Goal: Task Accomplishment & Management: Manage account settings

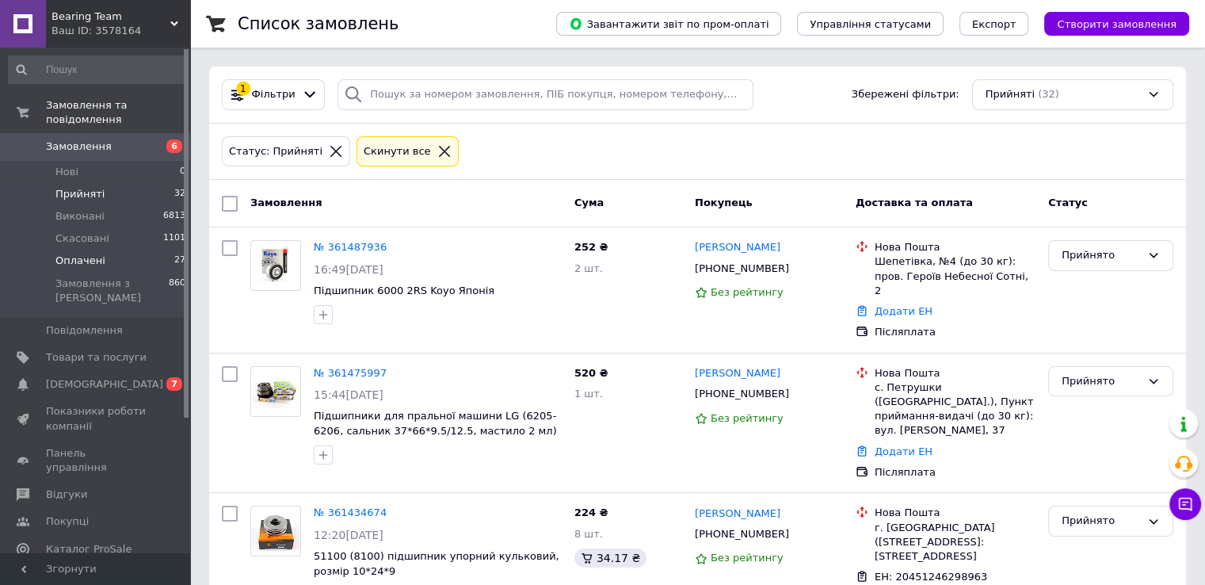
click at [132, 250] on li "Оплачені 27" at bounding box center [97, 261] width 195 height 22
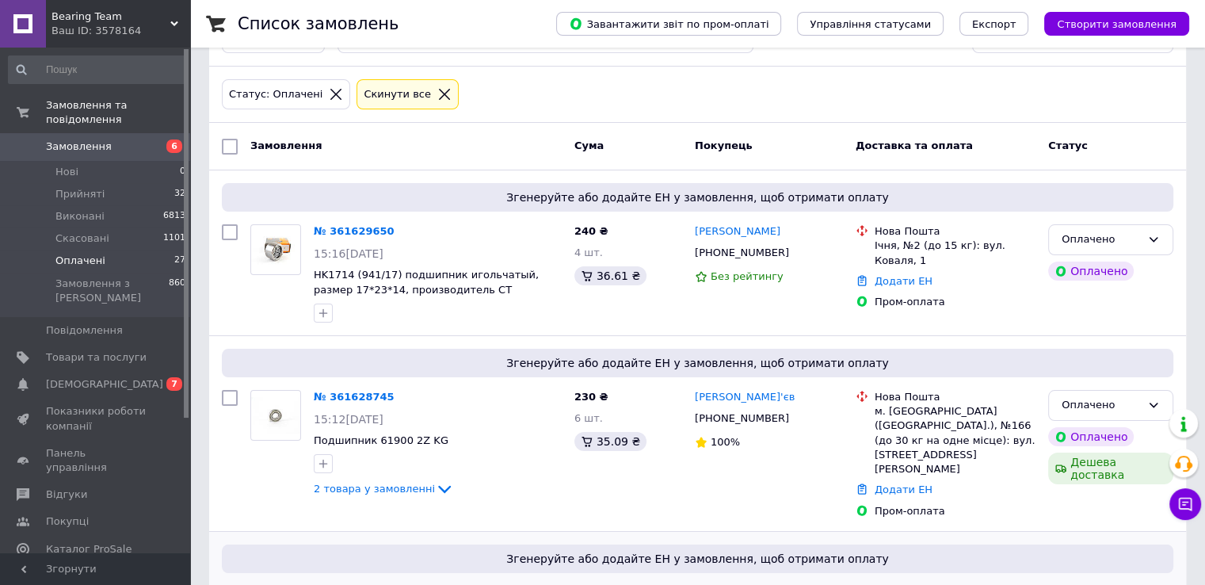
scroll to position [159, 0]
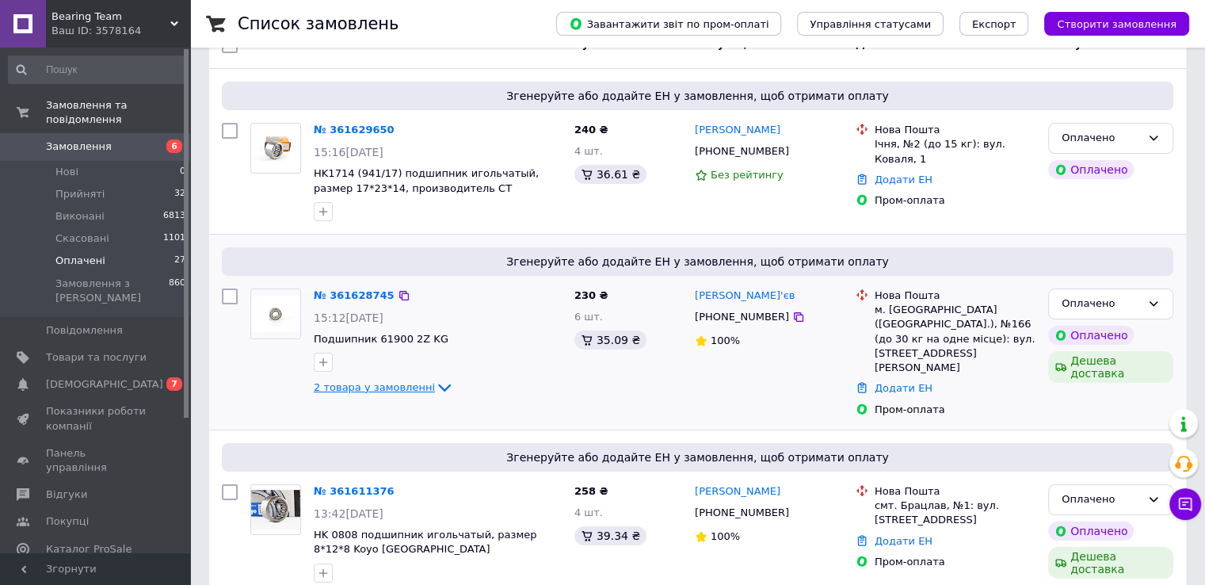
drag, startPoint x: 399, startPoint y: 387, endPoint x: 406, endPoint y: 380, distance: 10.1
click at [399, 385] on span "2 товара у замовленні" at bounding box center [374, 387] width 121 height 12
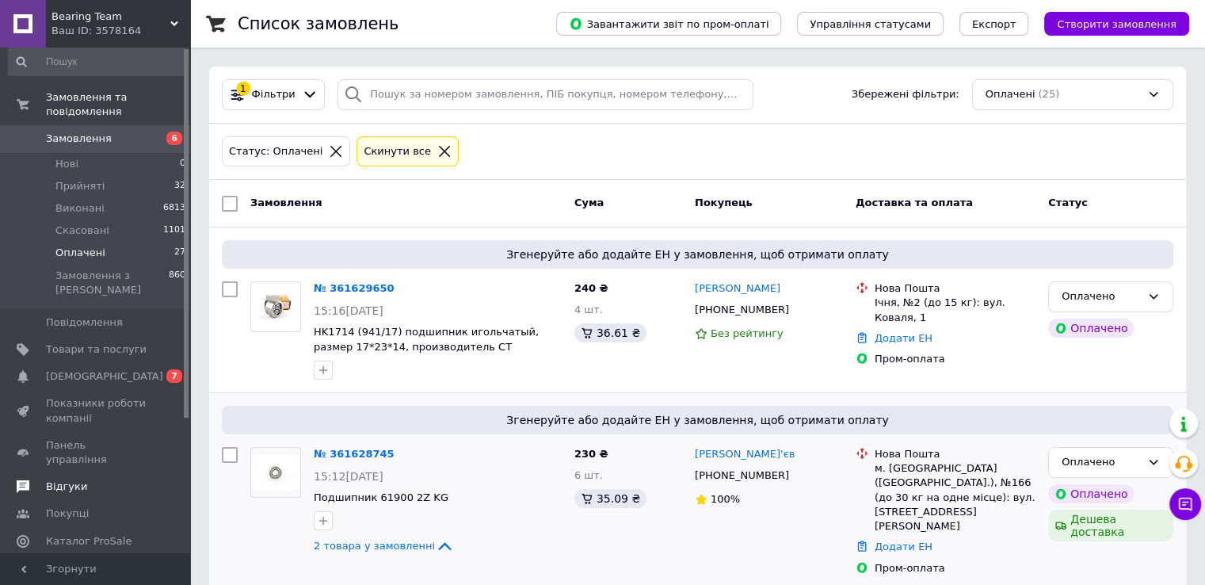
scroll to position [0, 0]
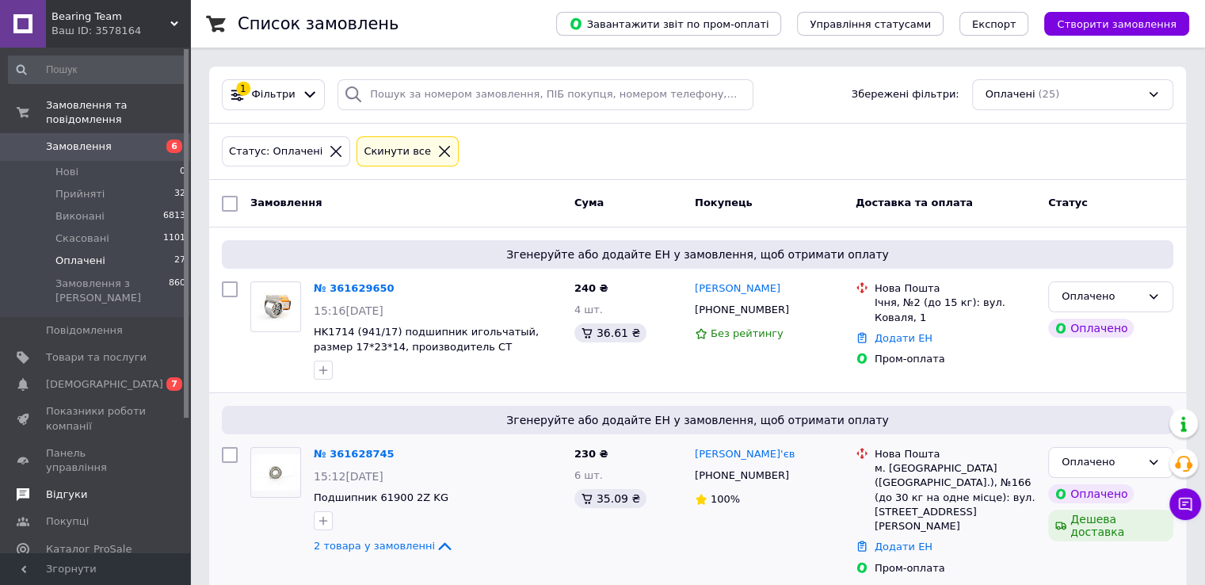
click at [96, 481] on link "Відгуки" at bounding box center [97, 494] width 195 height 27
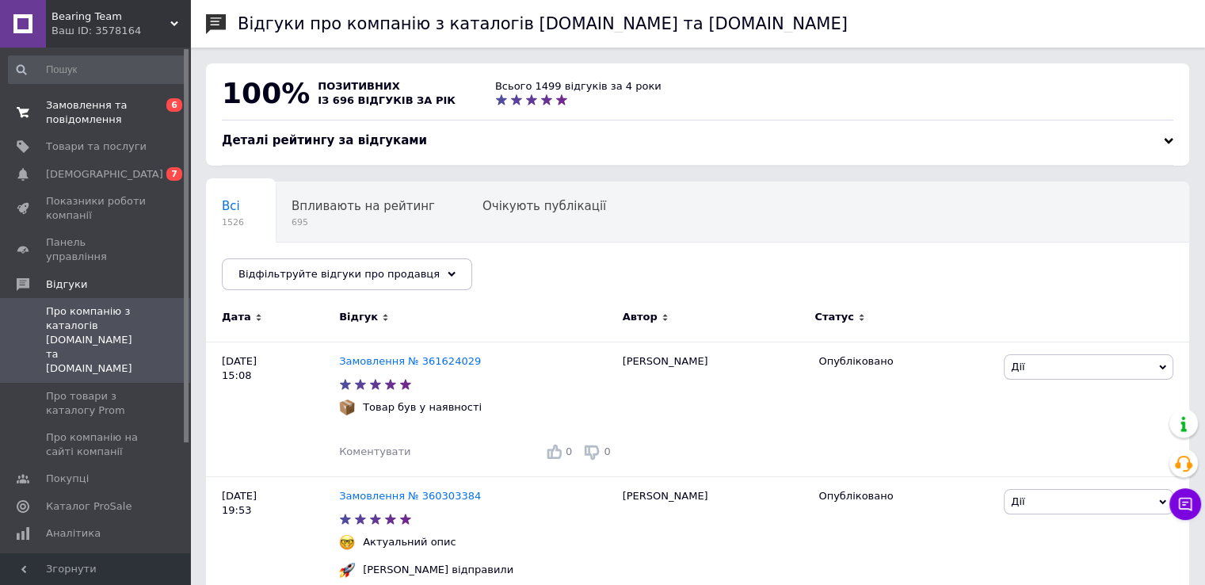
click at [127, 118] on span "Замовлення та повідомлення" at bounding box center [96, 112] width 101 height 29
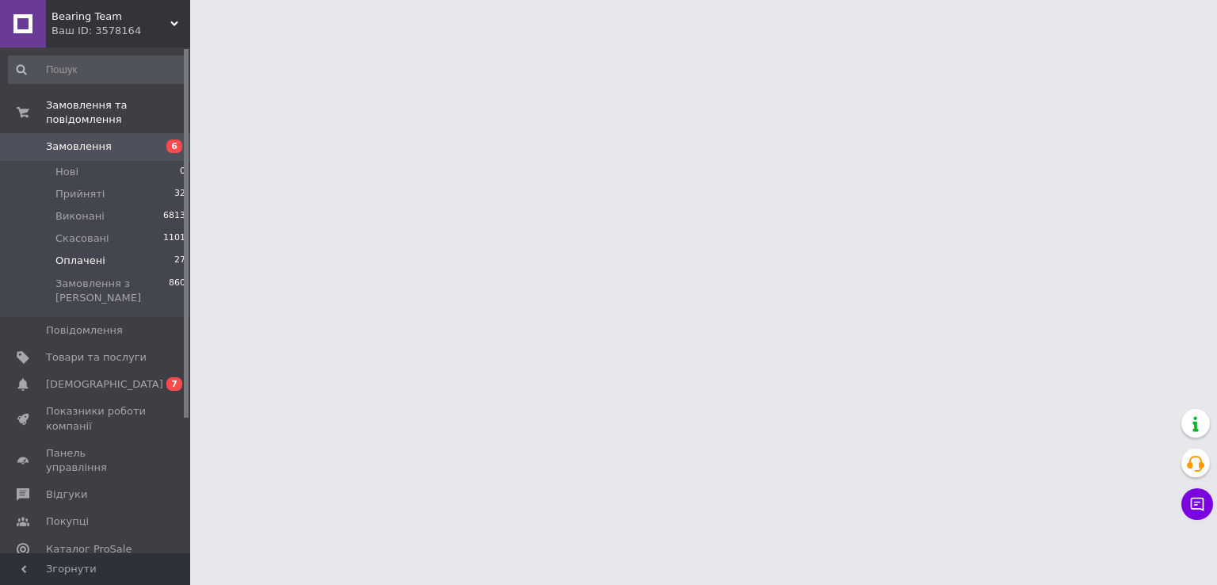
click at [130, 250] on li "Оплачені 27" at bounding box center [97, 261] width 195 height 22
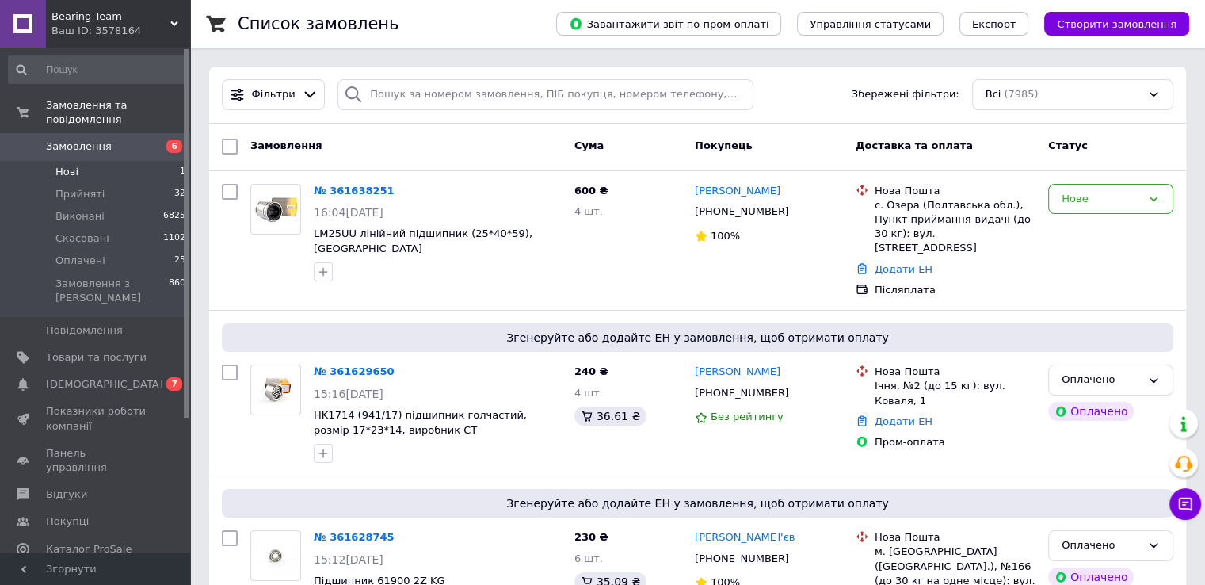
click at [140, 161] on li "Нові 1" at bounding box center [97, 172] width 195 height 22
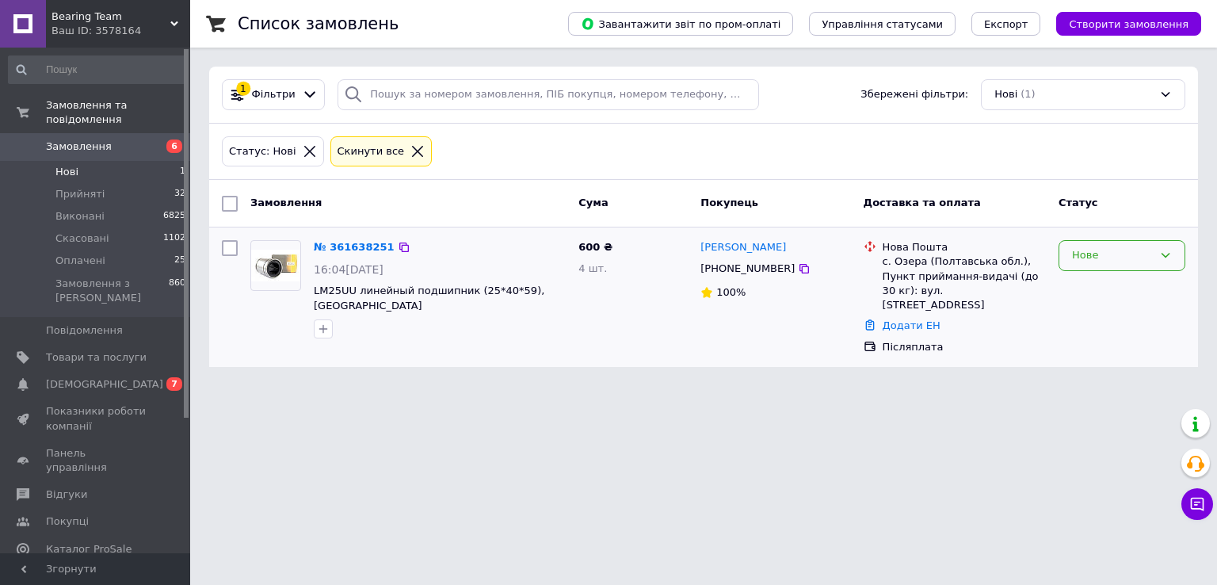
click at [1154, 265] on div "Нове" at bounding box center [1122, 255] width 127 height 31
click at [1140, 289] on li "Прийнято" at bounding box center [1122, 288] width 125 height 29
click at [140, 250] on li "Оплачені 25" at bounding box center [97, 261] width 195 height 22
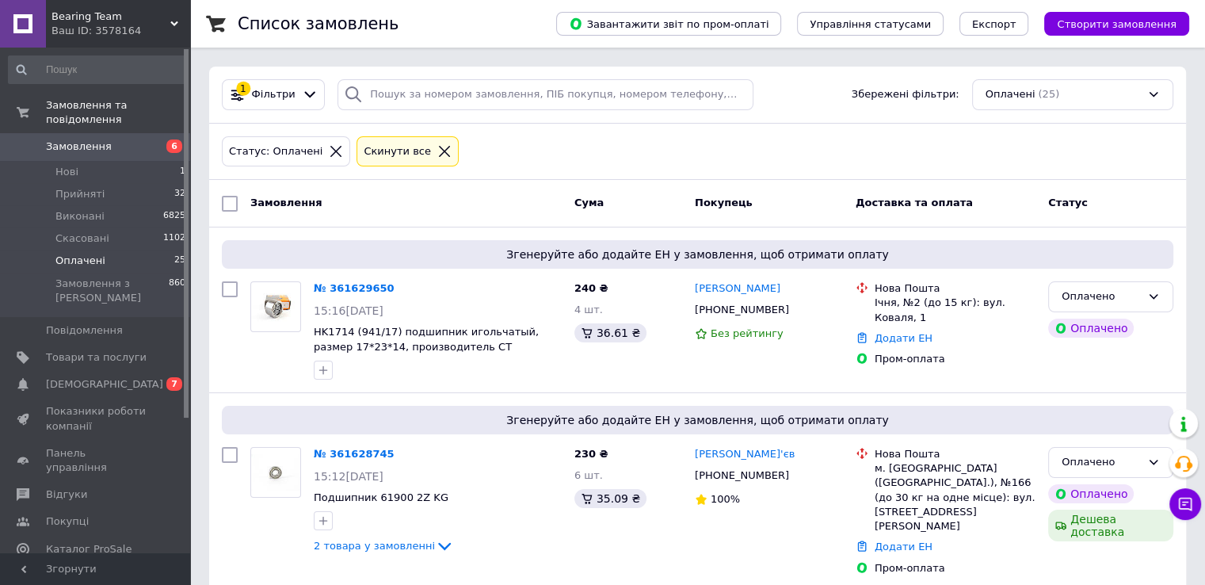
click at [143, 250] on li "Оплачені 25" at bounding box center [97, 261] width 195 height 22
click at [144, 166] on li "Нові 1" at bounding box center [97, 172] width 195 height 22
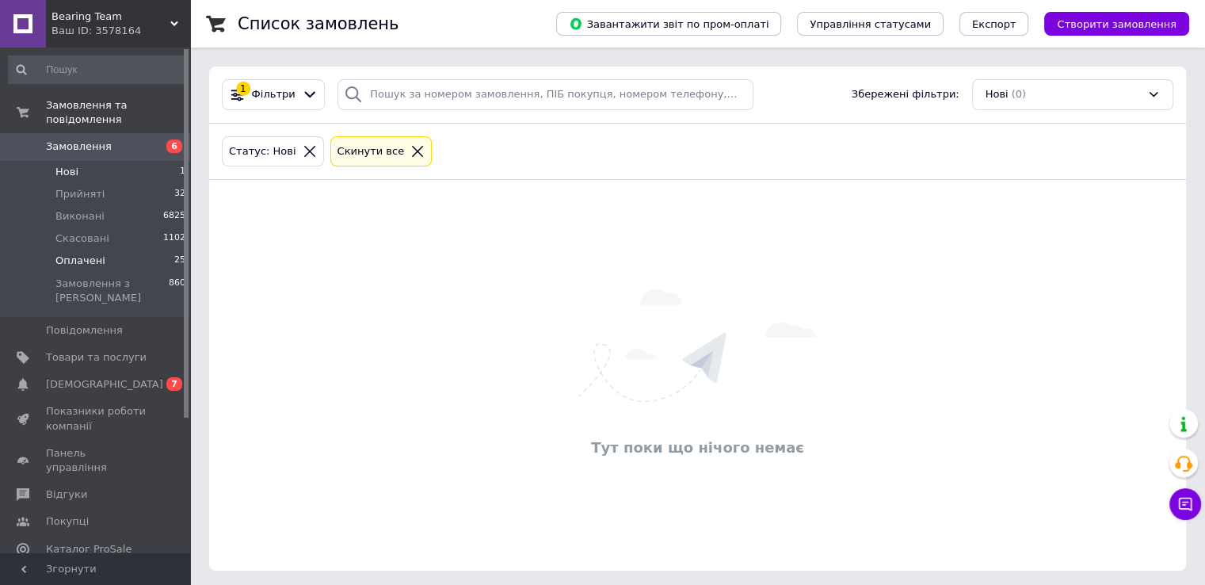
click at [162, 250] on li "Оплачені 25" at bounding box center [97, 261] width 195 height 22
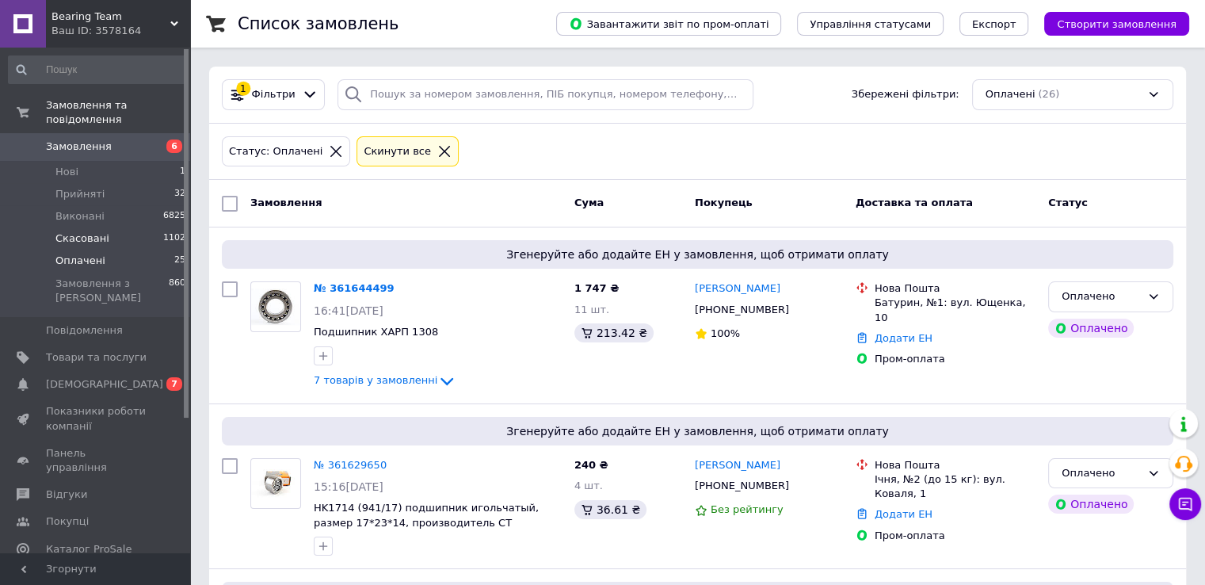
click at [136, 227] on li "Скасовані 1102" at bounding box center [97, 238] width 195 height 22
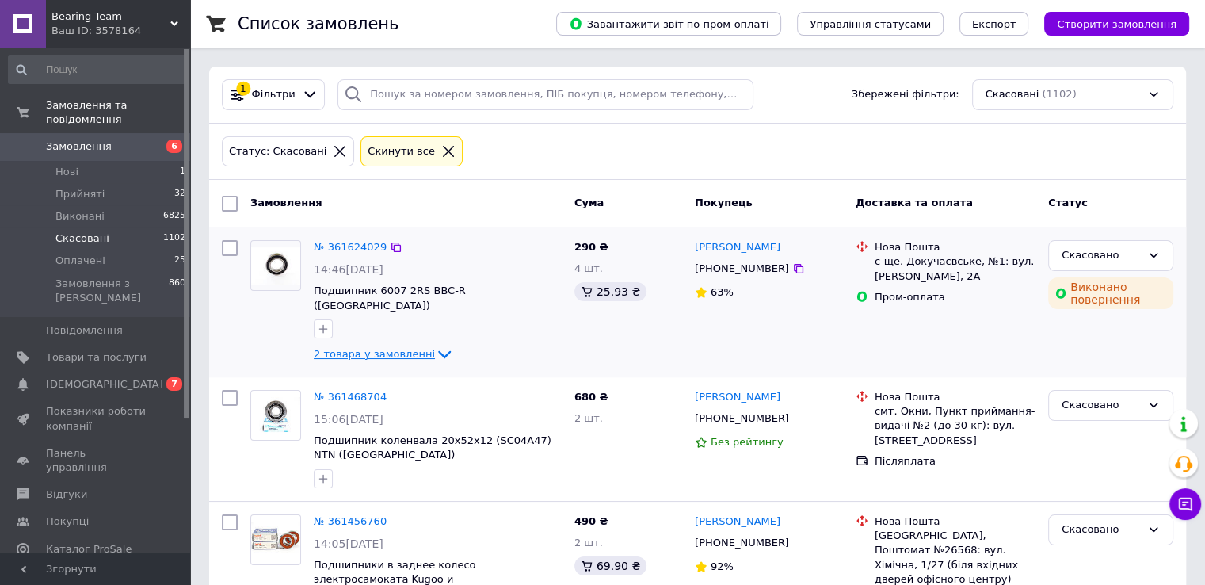
click at [435, 345] on icon at bounding box center [444, 354] width 19 height 19
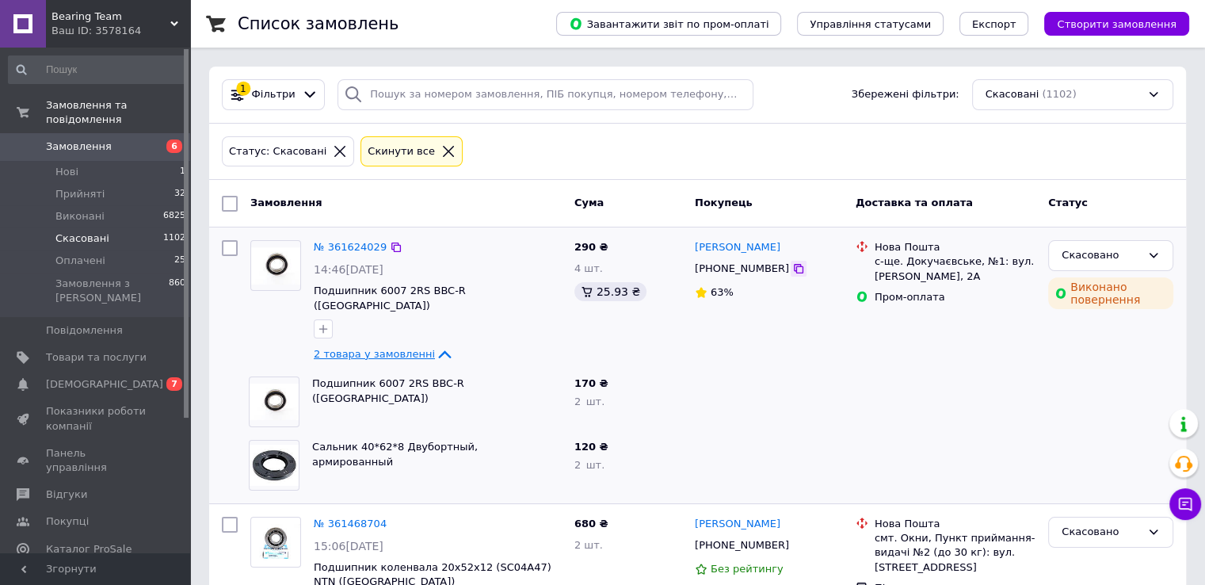
click at [791, 274] on div at bounding box center [799, 269] width 16 height 16
click at [793, 270] on icon at bounding box center [799, 268] width 13 height 13
click at [87, 487] on span "Відгуки" at bounding box center [96, 494] width 101 height 14
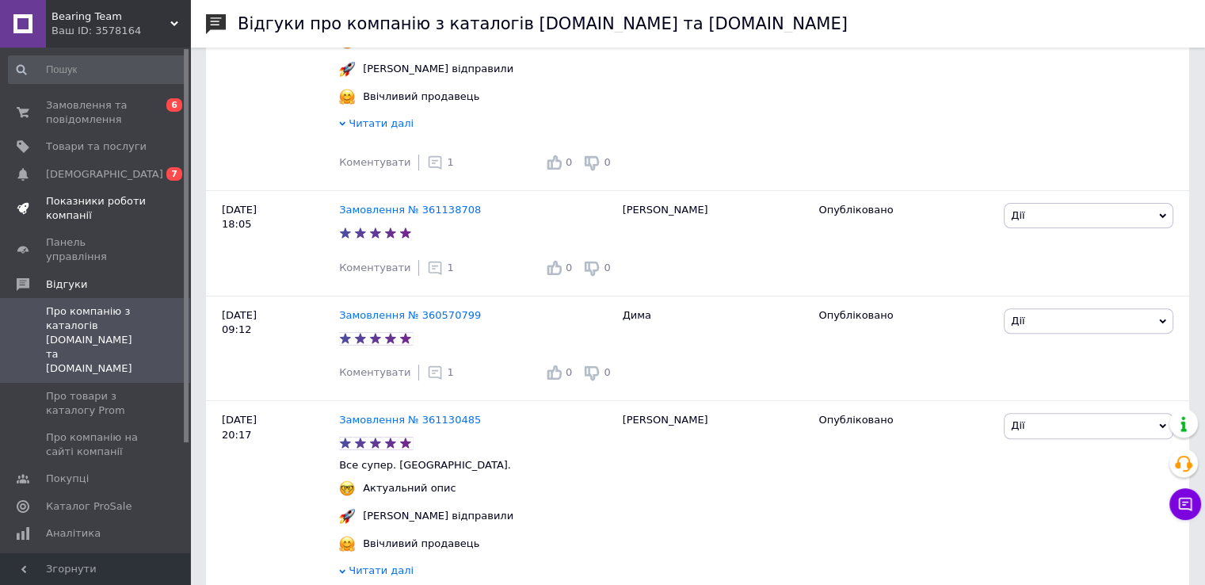
scroll to position [238, 0]
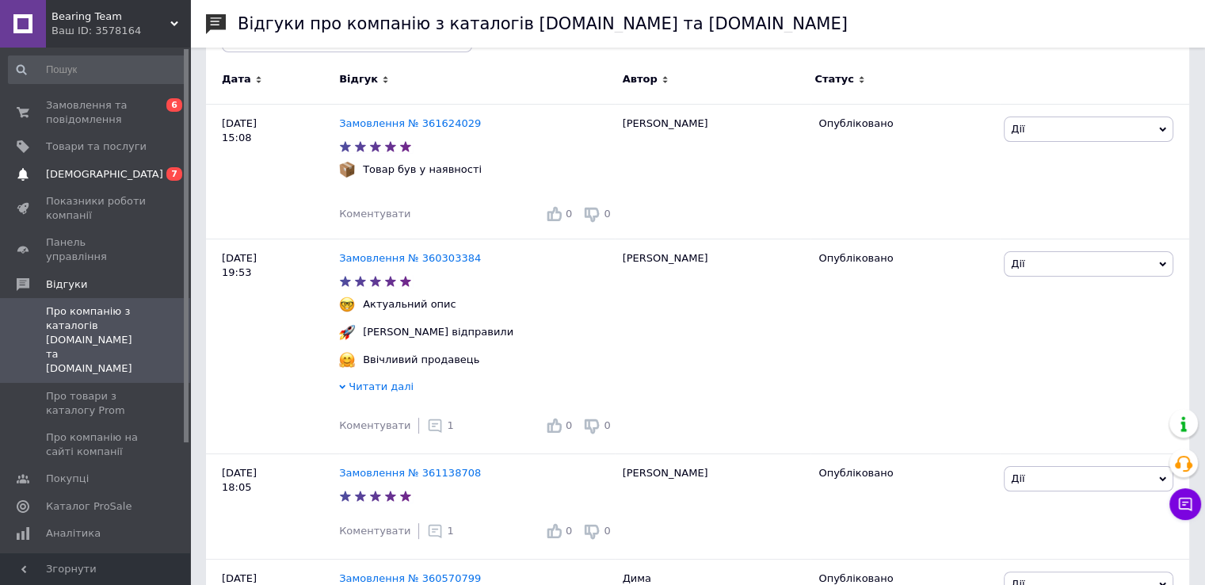
click at [88, 174] on span "[DEMOGRAPHIC_DATA]" at bounding box center [104, 174] width 117 height 14
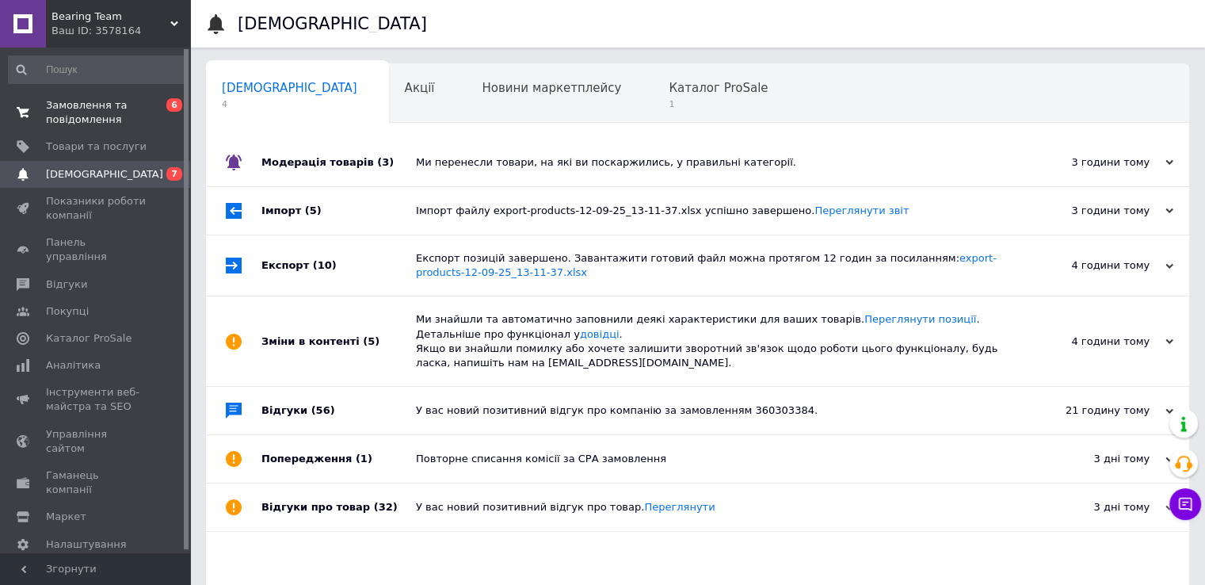
click at [127, 126] on span "Замовлення та повідомлення" at bounding box center [96, 112] width 101 height 29
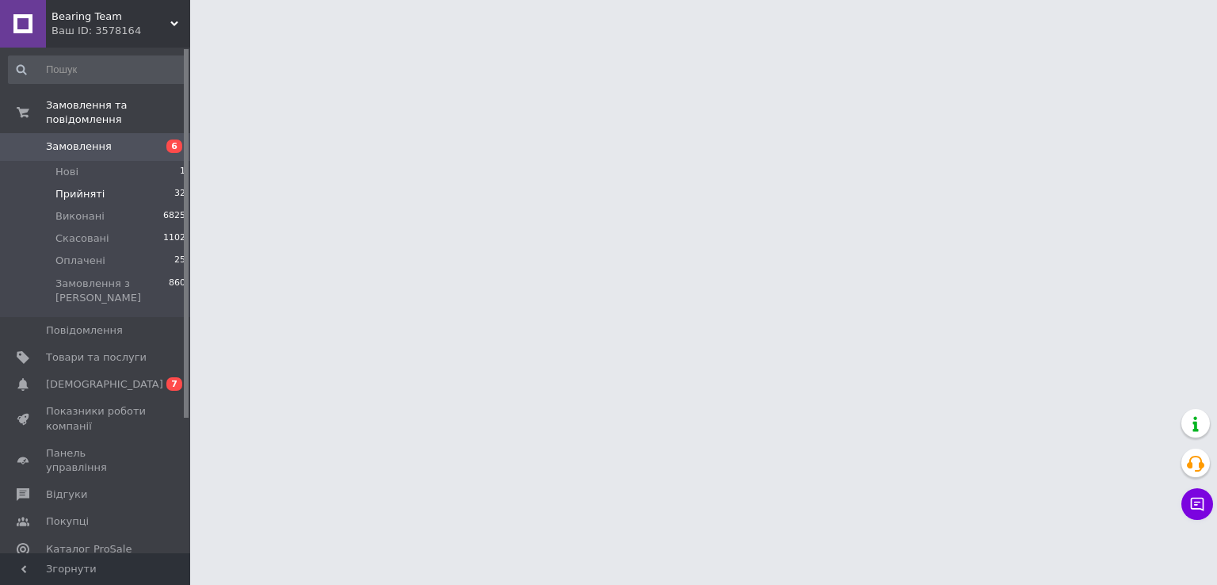
click at [152, 183] on li "Прийняті 32" at bounding box center [97, 194] width 195 height 22
click at [152, 166] on li "Нові 1" at bounding box center [97, 172] width 195 height 22
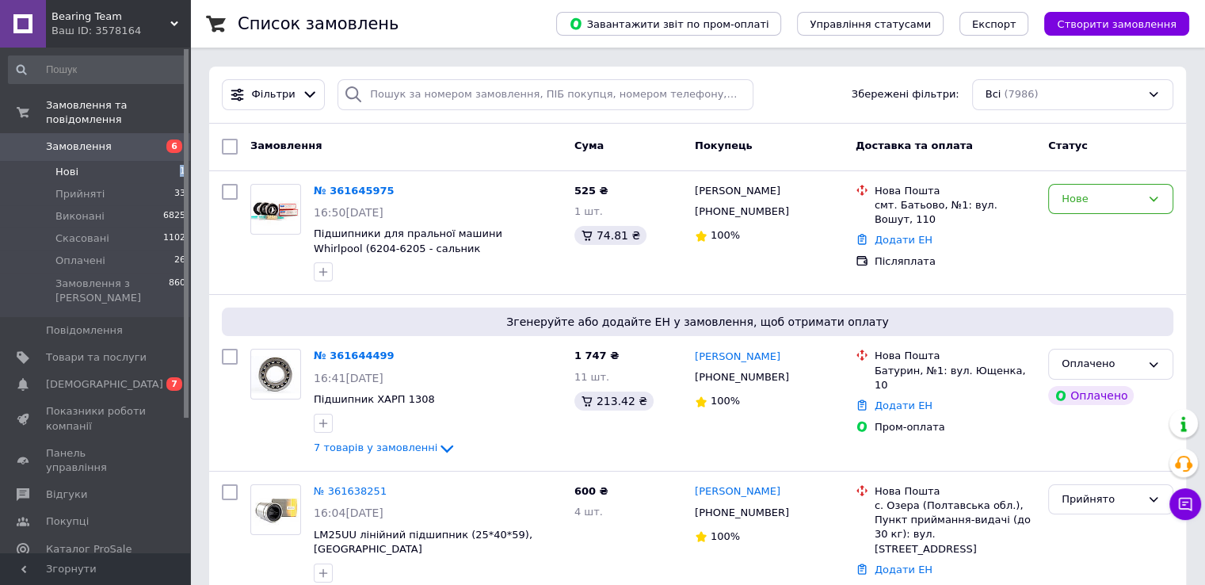
click at [135, 163] on li "Нові 1" at bounding box center [97, 172] width 195 height 22
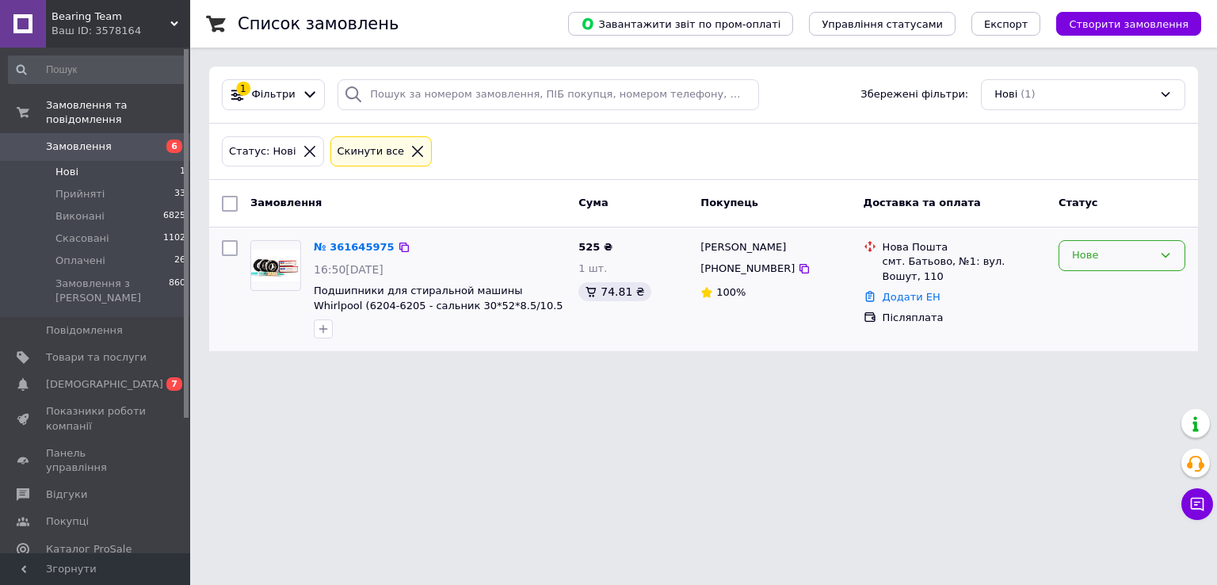
click at [1124, 258] on div "Нове" at bounding box center [1112, 255] width 81 height 17
click at [1123, 290] on li "Прийнято" at bounding box center [1122, 288] width 125 height 29
click at [1103, 245] on div "Нове" at bounding box center [1122, 255] width 127 height 31
click at [1110, 280] on li "Прийнято" at bounding box center [1122, 288] width 125 height 29
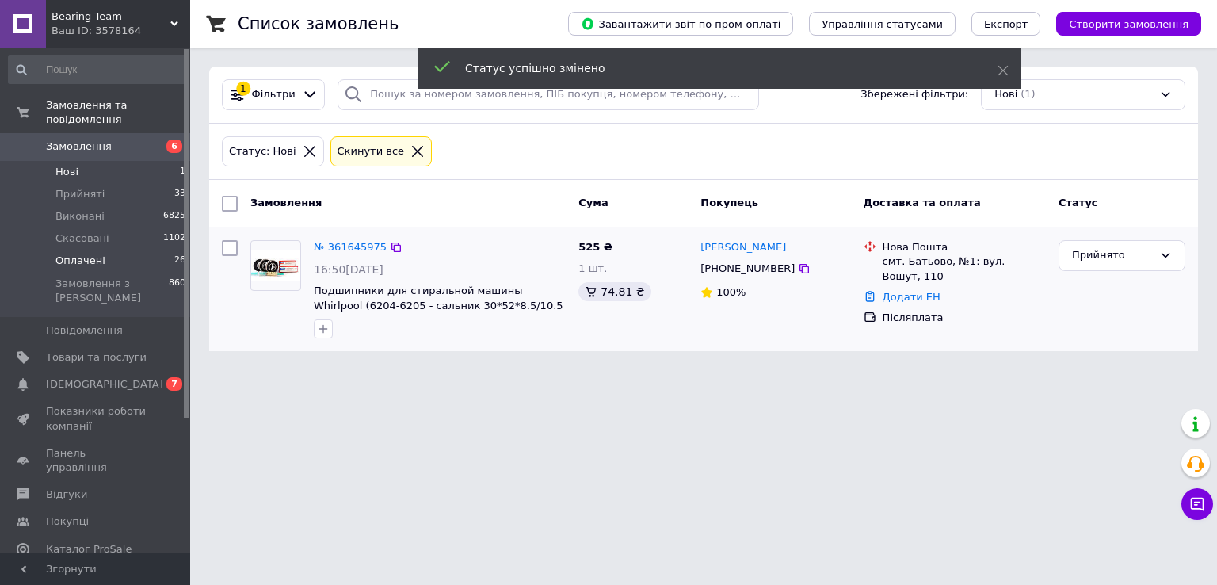
click at [112, 250] on li "Оплачені 26" at bounding box center [97, 261] width 195 height 22
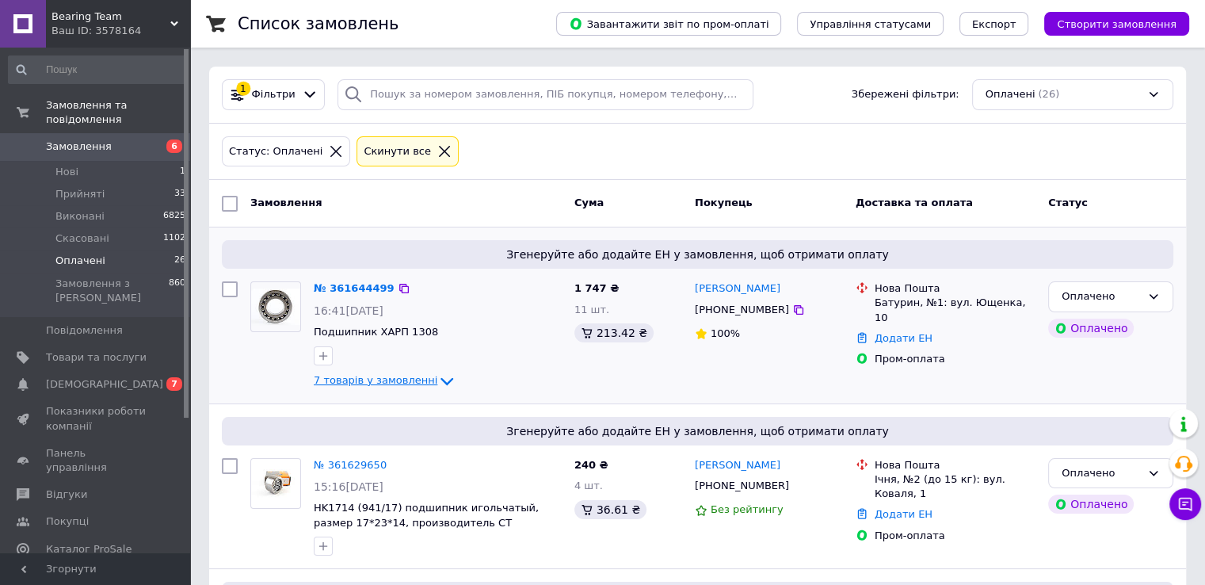
click at [402, 380] on span "7 товарів у замовленні" at bounding box center [376, 380] width 124 height 12
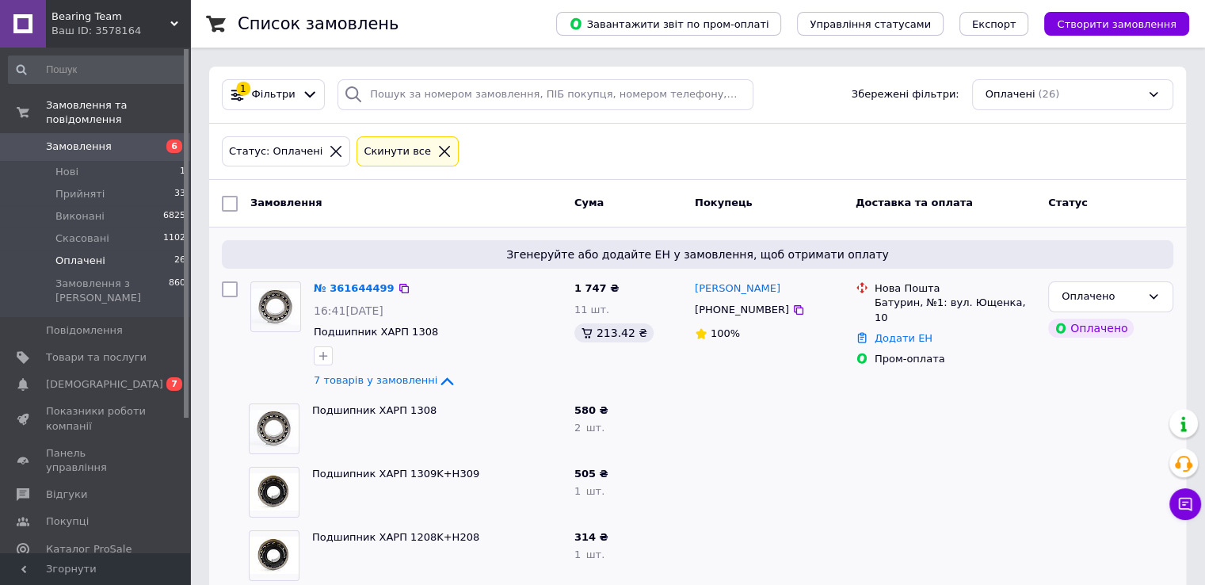
scroll to position [159, 0]
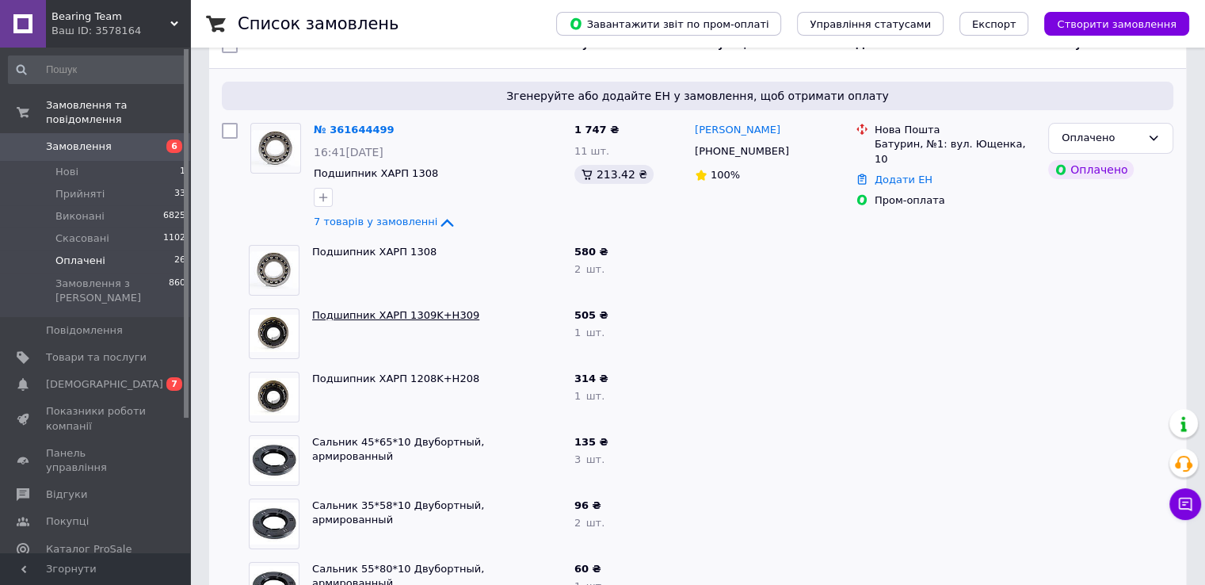
click at [390, 311] on link "Подшипник ХАРП 1309K+H309" at bounding box center [395, 315] width 167 height 12
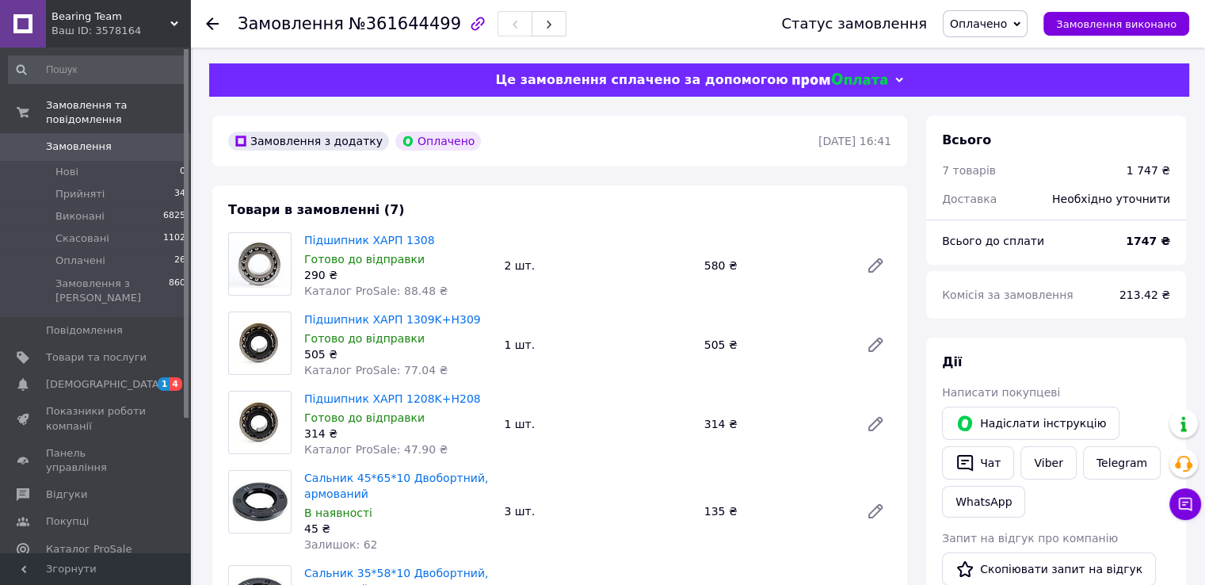
click at [216, 22] on icon at bounding box center [212, 23] width 13 height 13
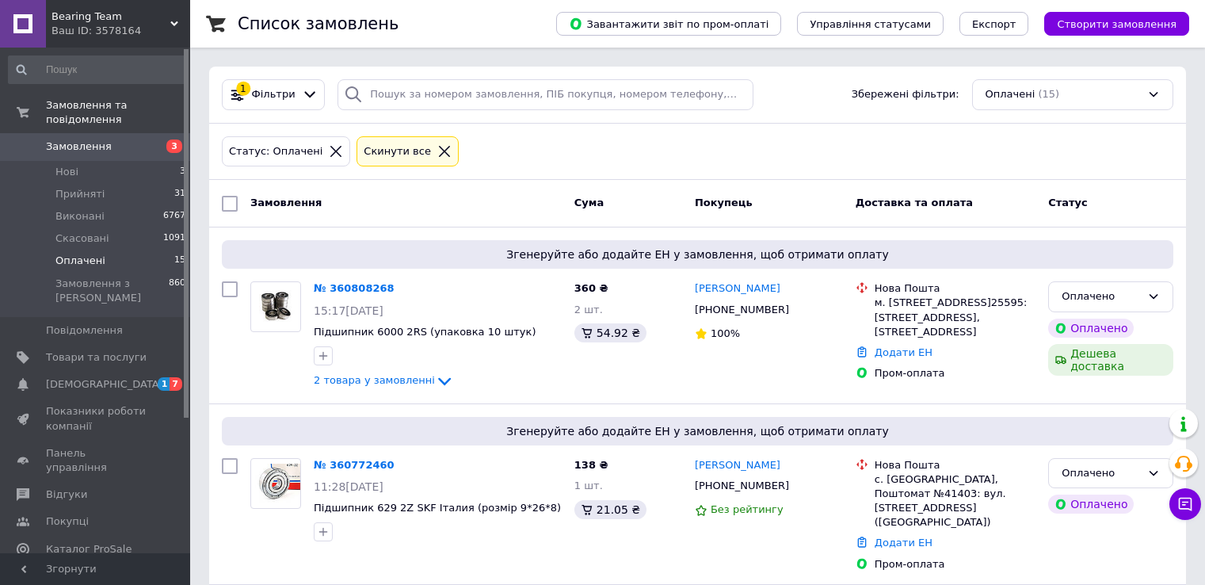
scroll to position [159, 0]
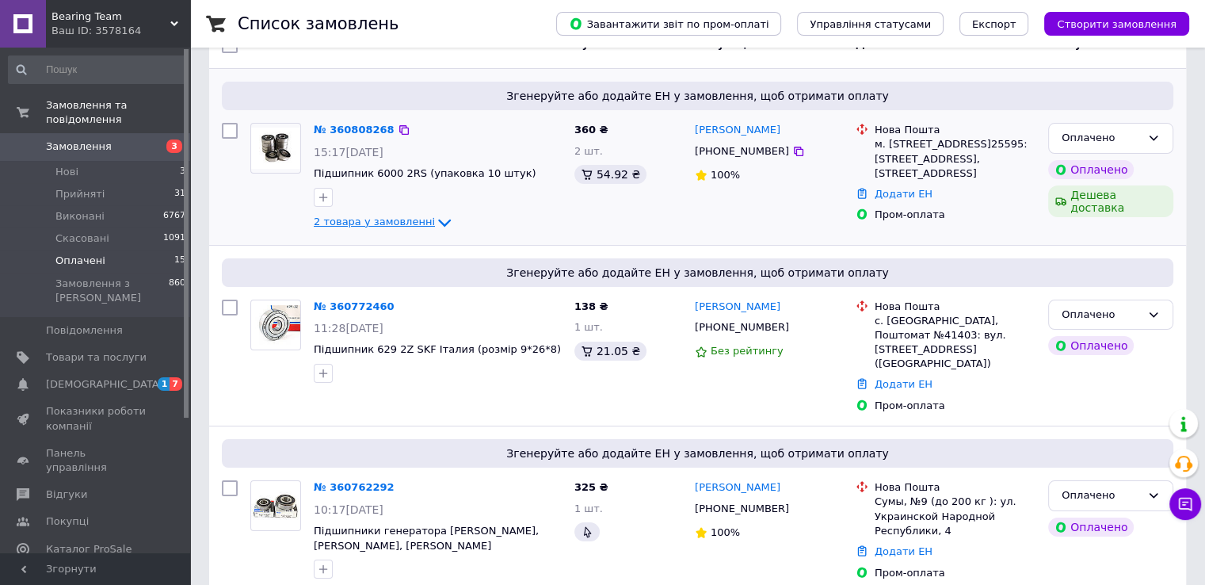
click at [435, 217] on icon at bounding box center [444, 222] width 19 height 19
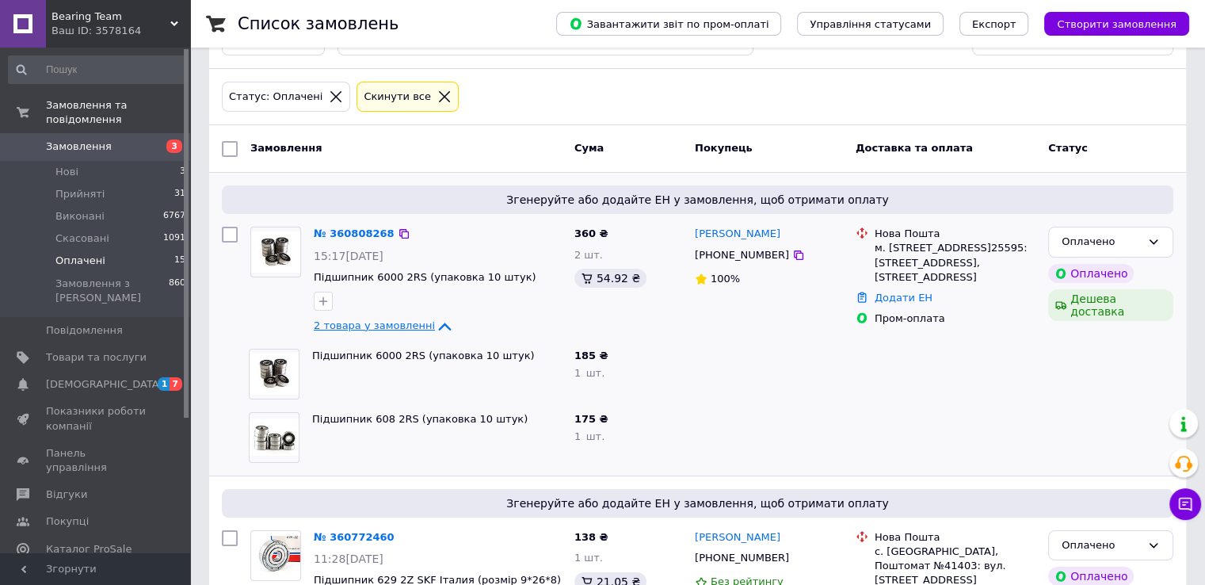
scroll to position [0, 0]
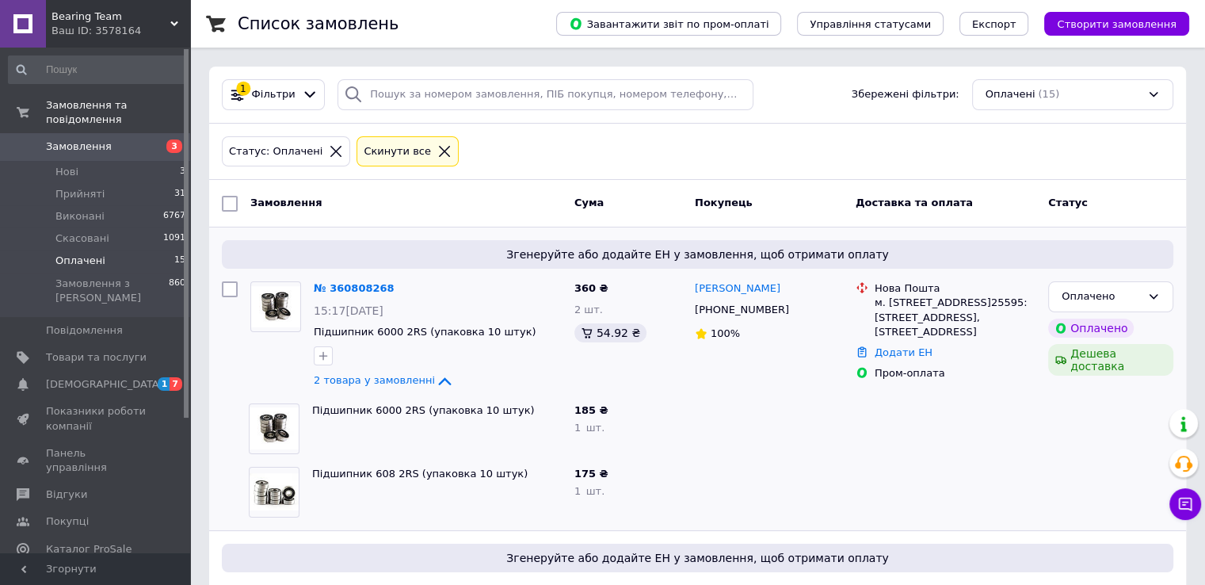
click at [156, 250] on li "Оплачені 15" at bounding box center [97, 261] width 195 height 22
click at [159, 250] on li "Оплачені 15" at bounding box center [97, 261] width 195 height 22
click at [159, 235] on li "Скасовані 1091" at bounding box center [97, 238] width 195 height 22
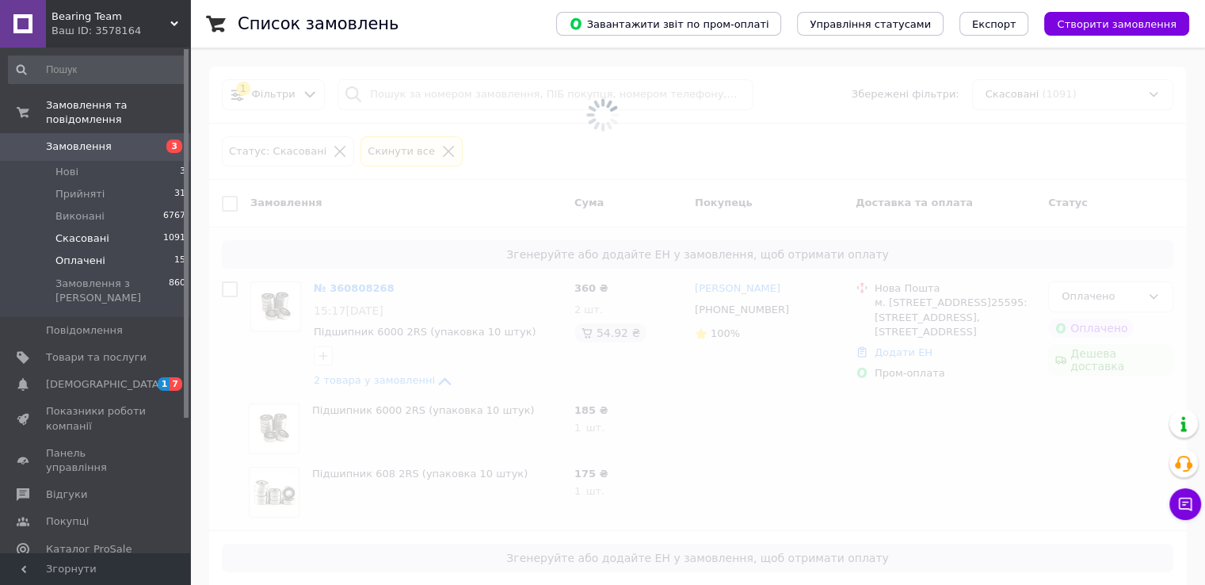
click at [155, 255] on li "Оплачені 15" at bounding box center [97, 261] width 195 height 22
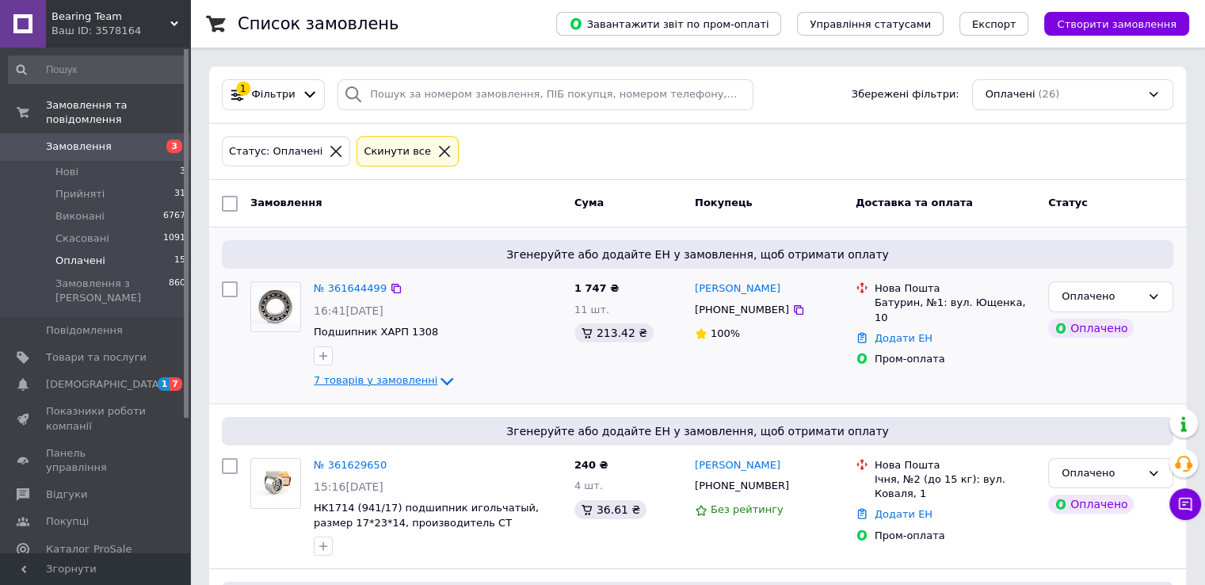
click at [437, 381] on icon at bounding box center [446, 381] width 19 height 19
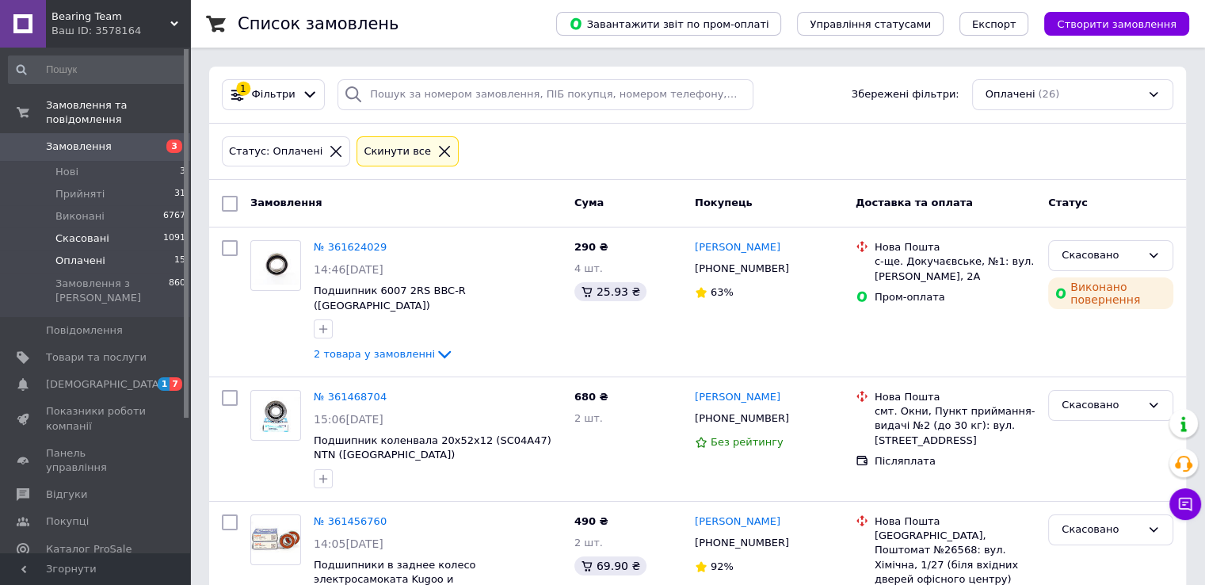
click at [148, 227] on li "Скасовані 1091" at bounding box center [97, 238] width 195 height 22
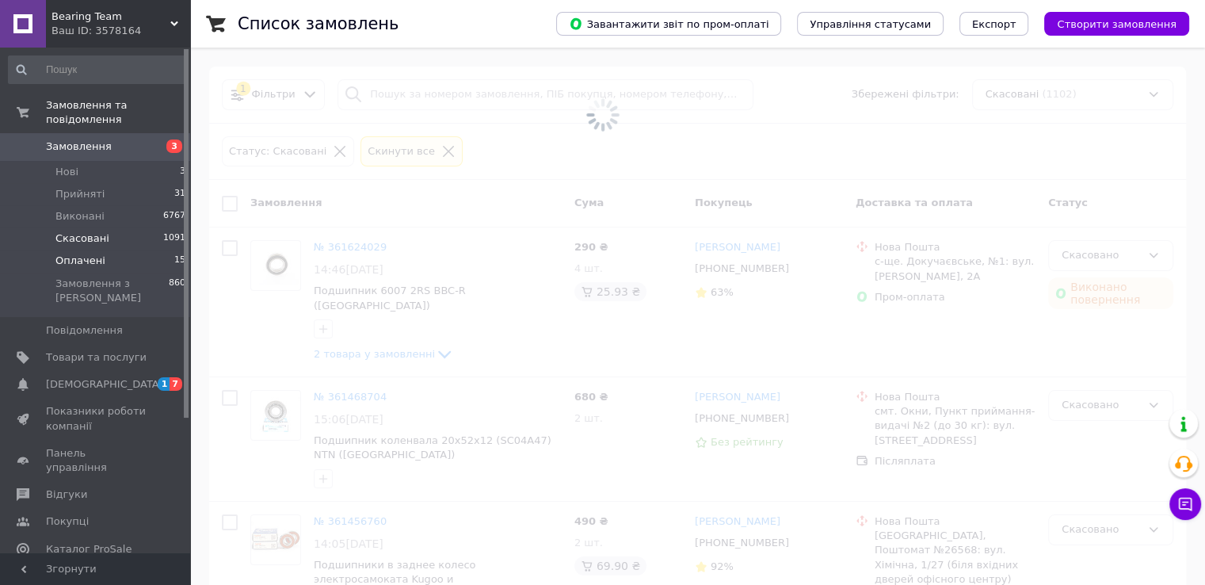
click at [162, 252] on li "Оплачені 15" at bounding box center [97, 261] width 195 height 22
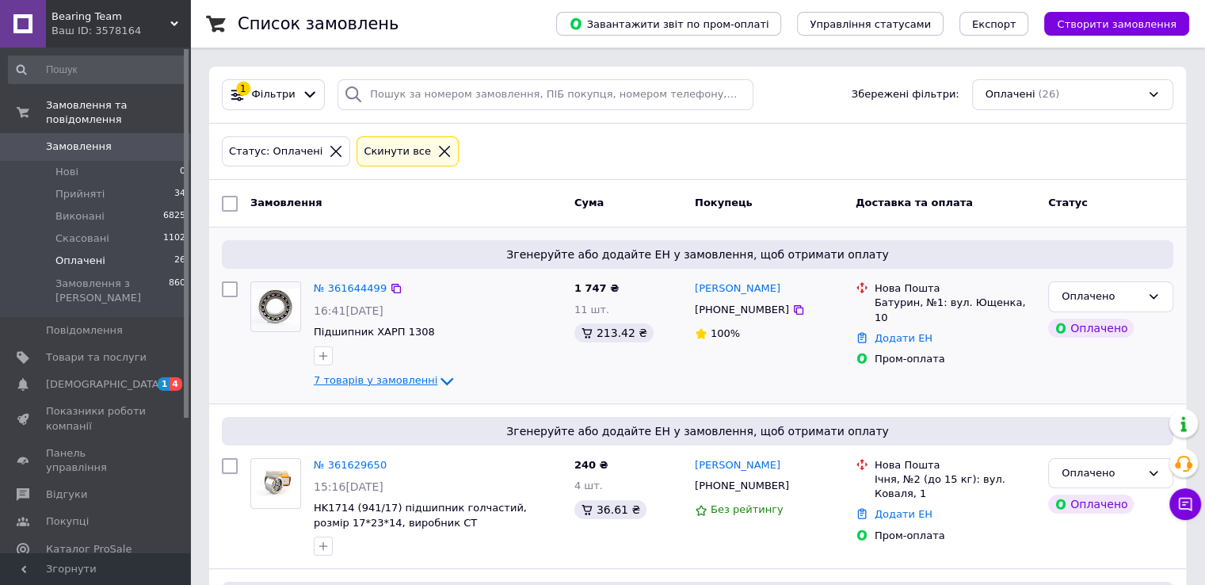
click at [412, 381] on span "7 товарів у замовленні" at bounding box center [376, 380] width 124 height 12
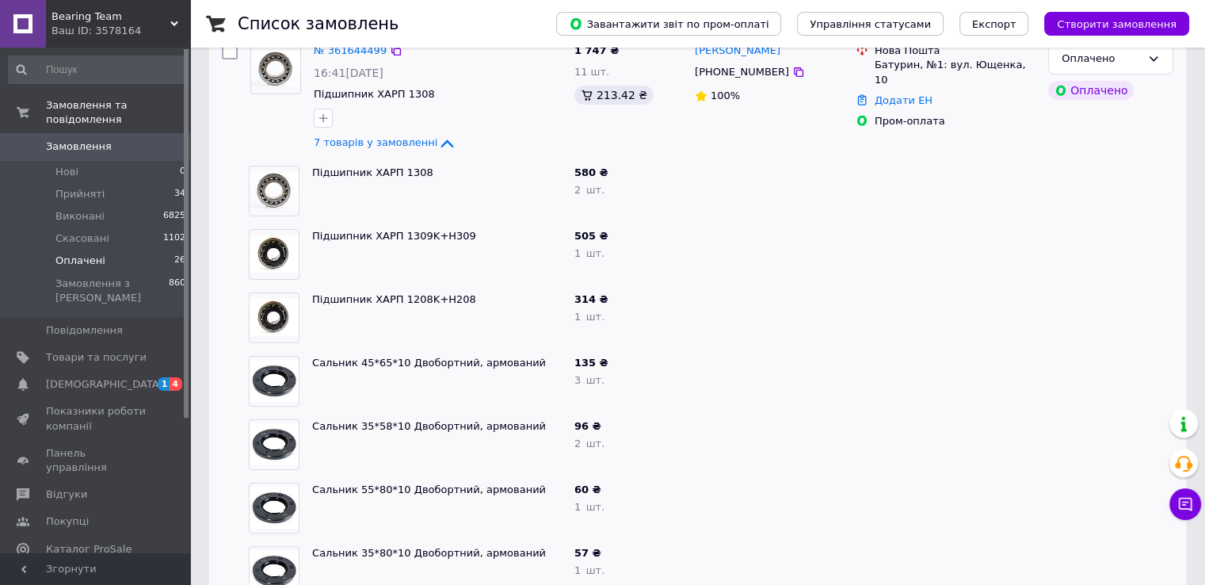
scroll to position [159, 0]
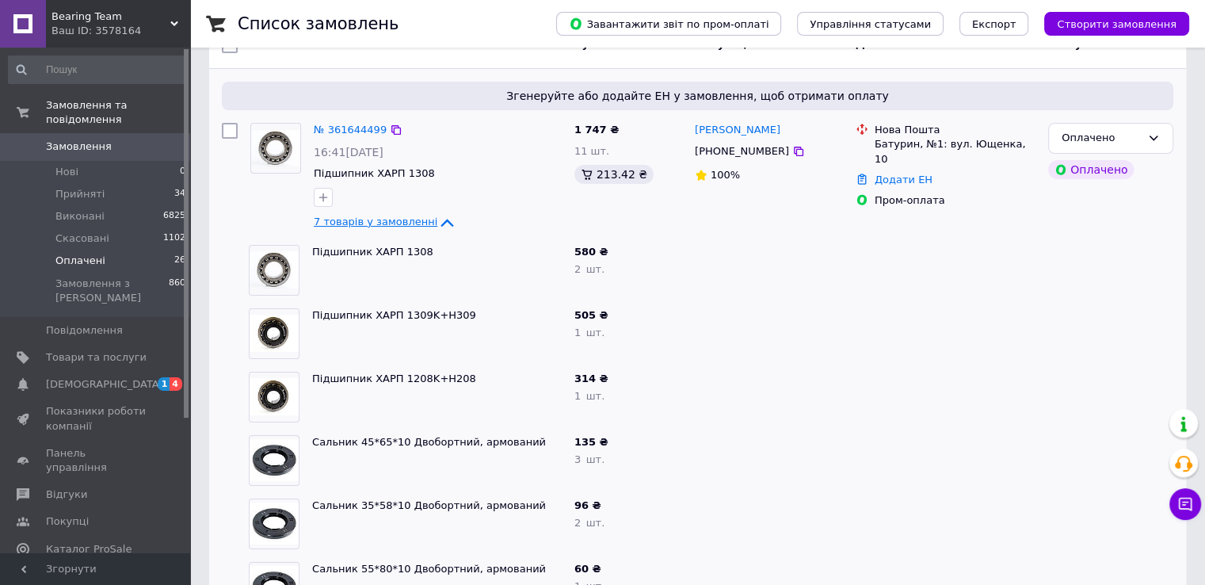
click at [392, 225] on span "7 товарів у замовленні" at bounding box center [376, 222] width 124 height 12
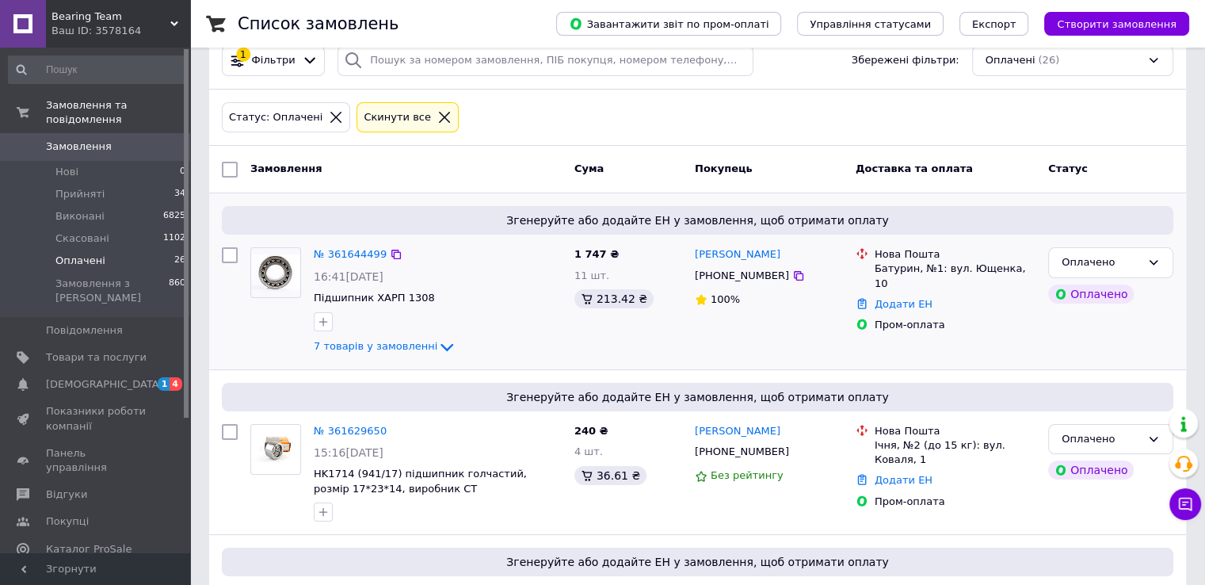
scroll to position [0, 0]
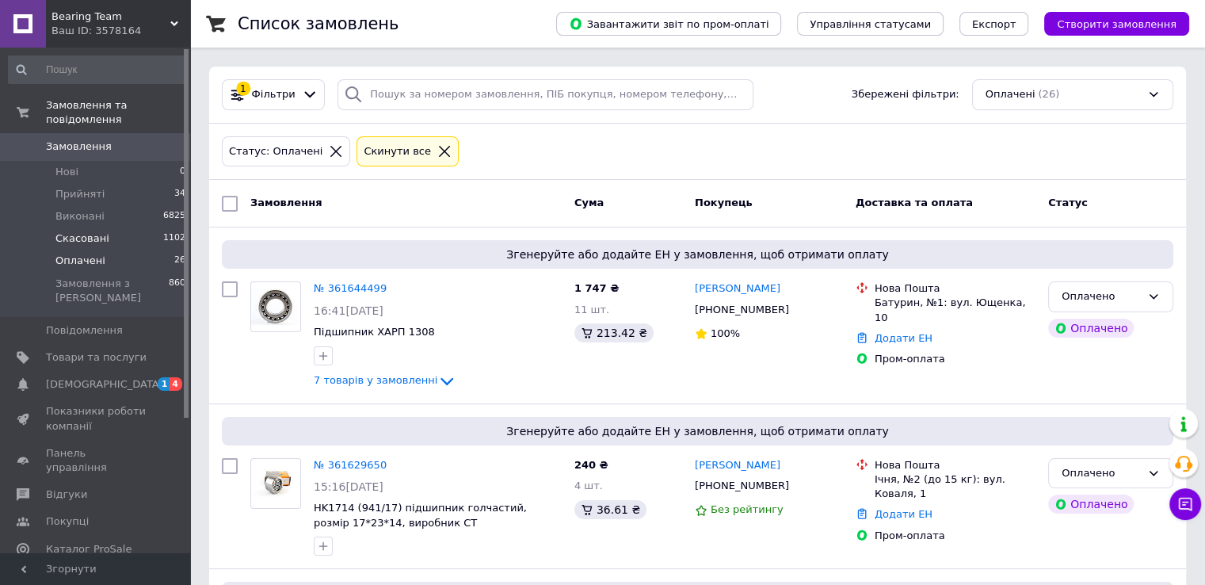
click at [151, 227] on li "Скасовані 1102" at bounding box center [97, 238] width 195 height 22
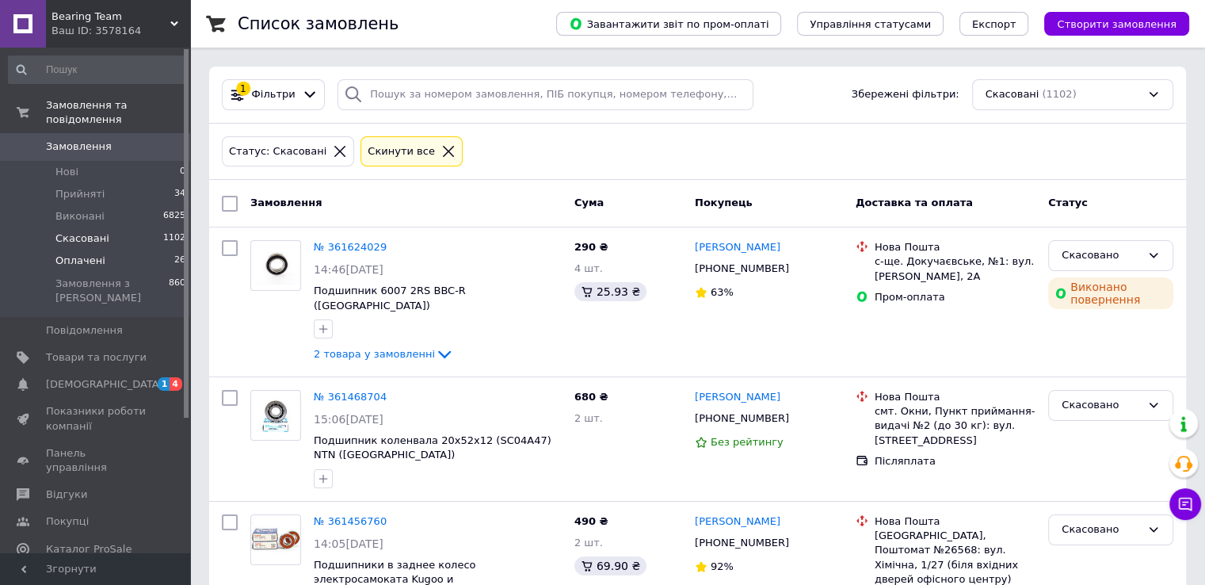
click at [139, 250] on li "Оплачені 26" at bounding box center [97, 261] width 195 height 22
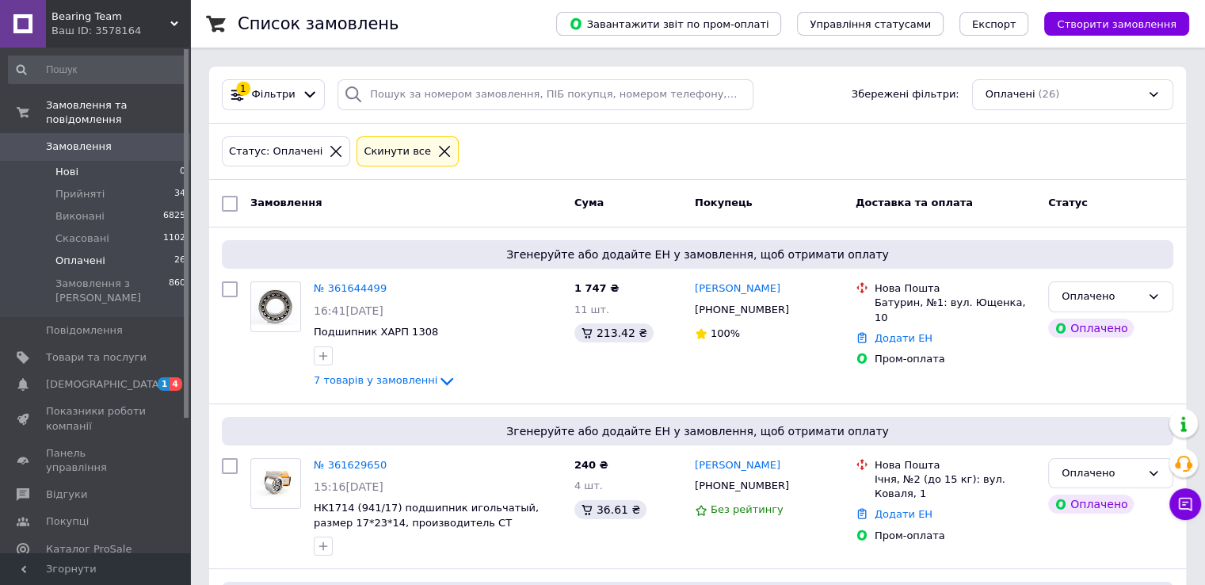
click at [66, 166] on li "Нові 0" at bounding box center [97, 172] width 195 height 22
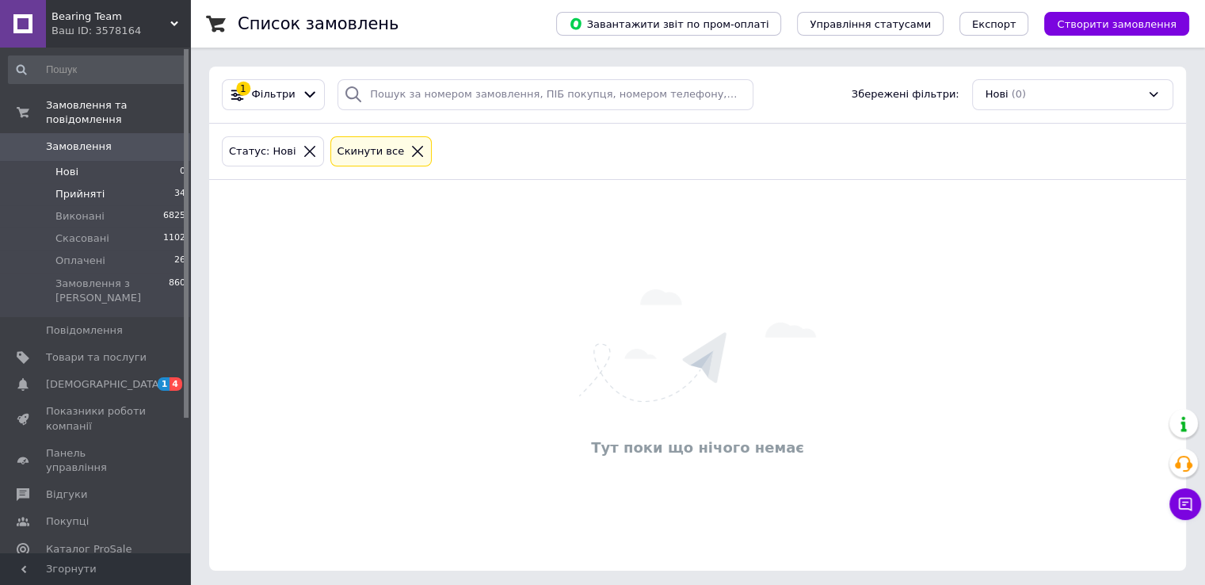
click at [146, 183] on li "Прийняті 34" at bounding box center [97, 194] width 195 height 22
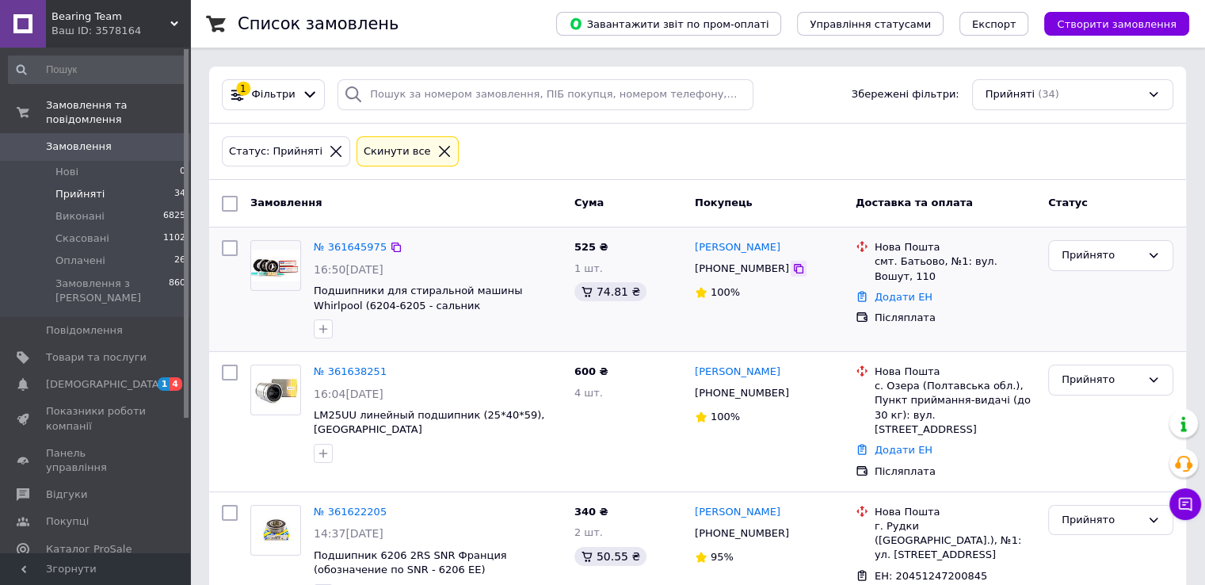
click at [793, 269] on icon at bounding box center [799, 268] width 13 height 13
